Goal: Information Seeking & Learning: Learn about a topic

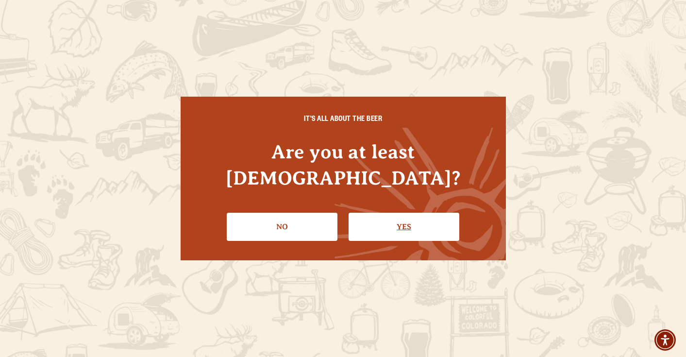
click at [401, 215] on link "Yes" at bounding box center [404, 227] width 111 height 28
